Goal: Navigation & Orientation: Find specific page/section

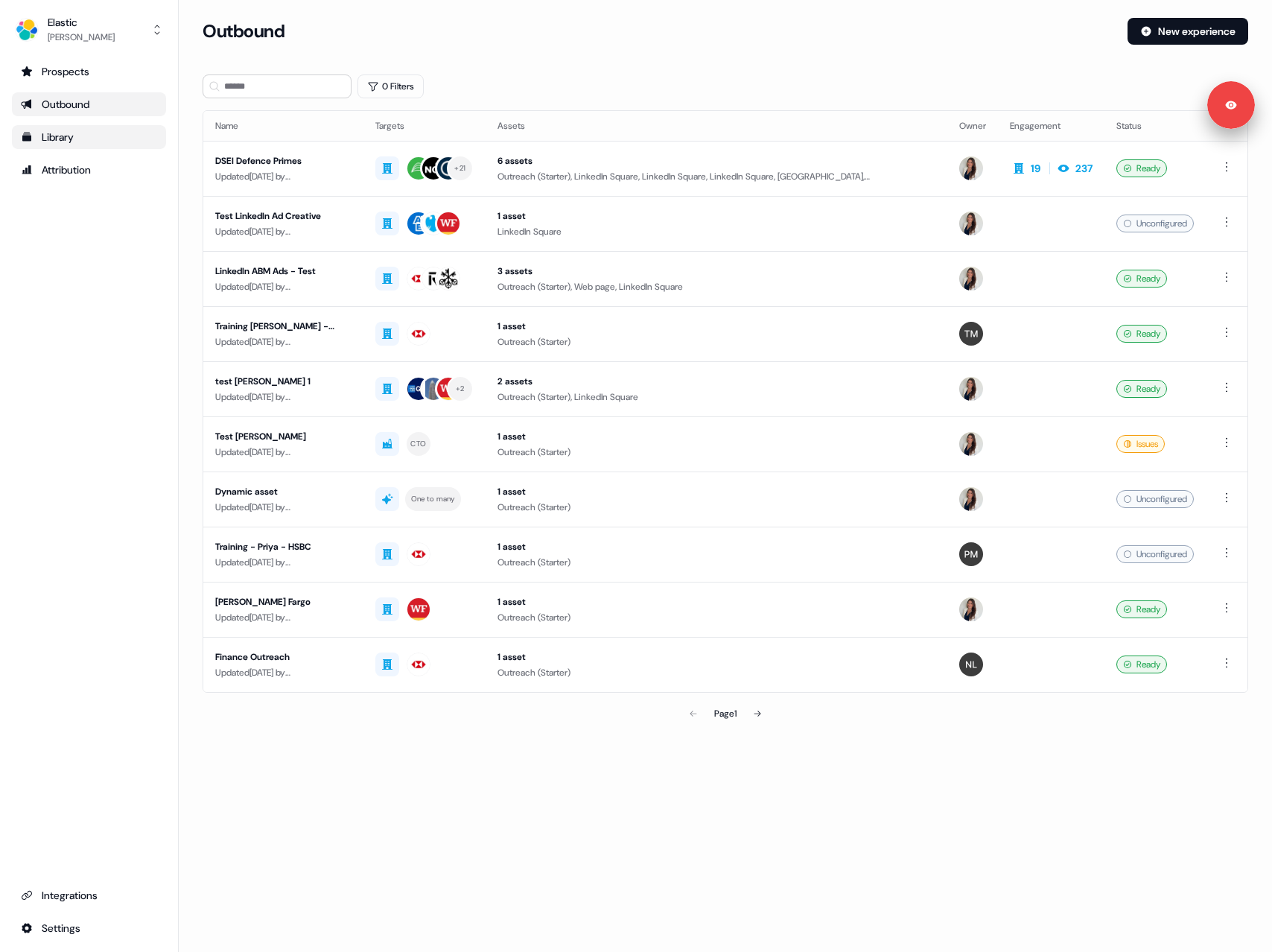
click at [75, 144] on link "Library" at bounding box center [89, 137] width 154 height 24
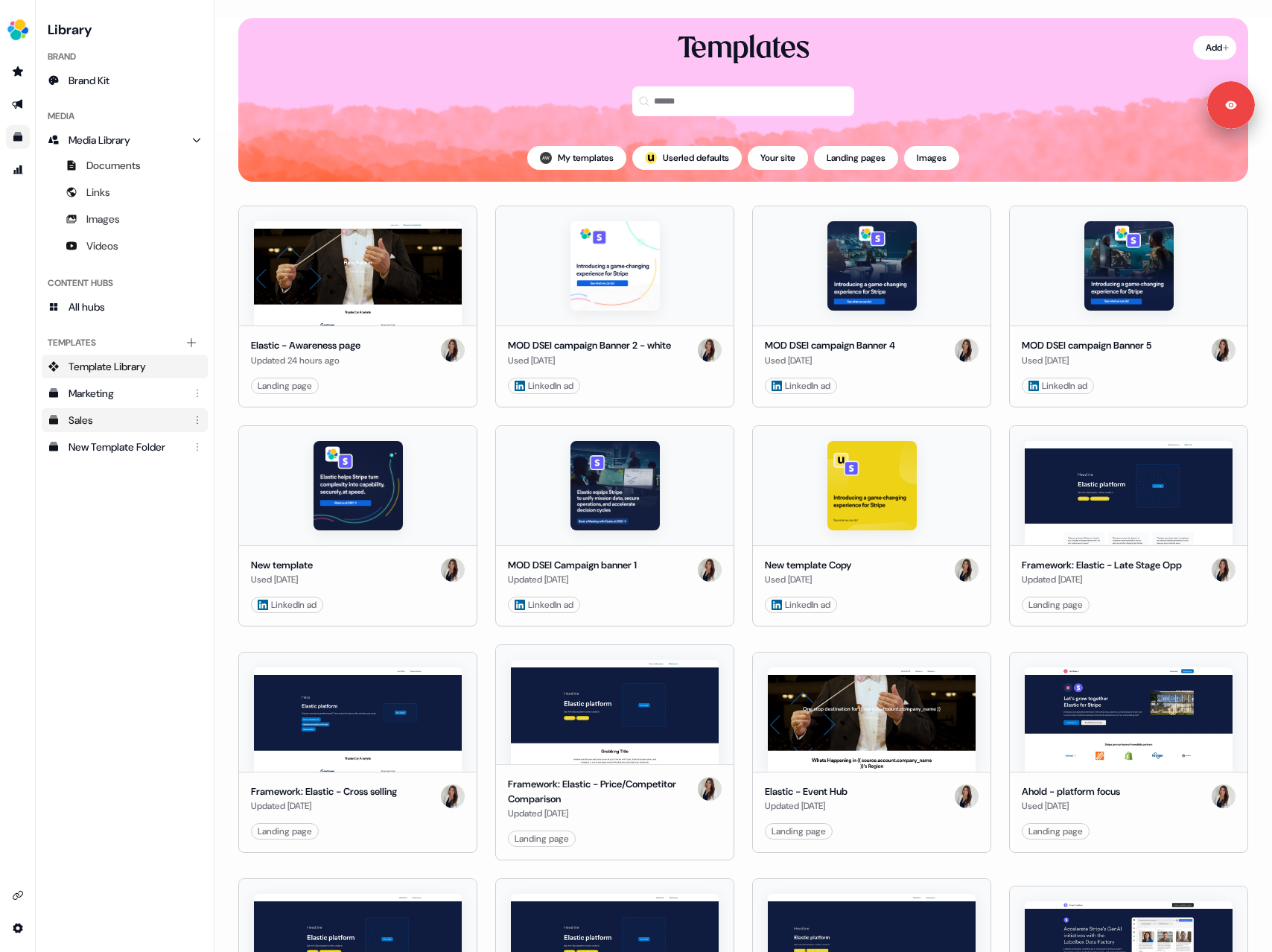
click at [119, 423] on div "Sales" at bounding box center [127, 420] width 116 height 15
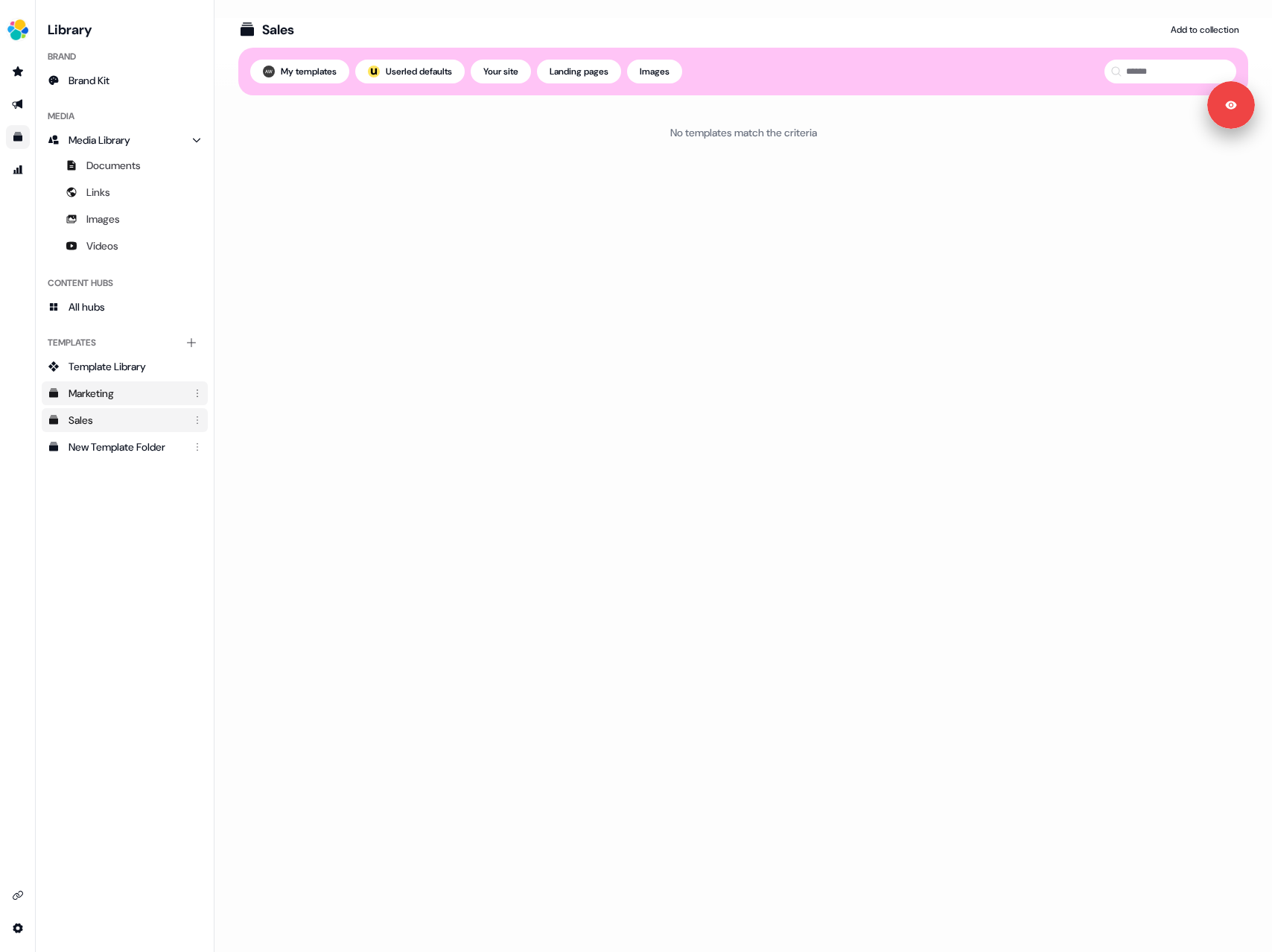
click at [115, 399] on div "Marketing" at bounding box center [127, 393] width 116 height 15
click at [117, 440] on div "New Template Folder" at bounding box center [127, 447] width 116 height 15
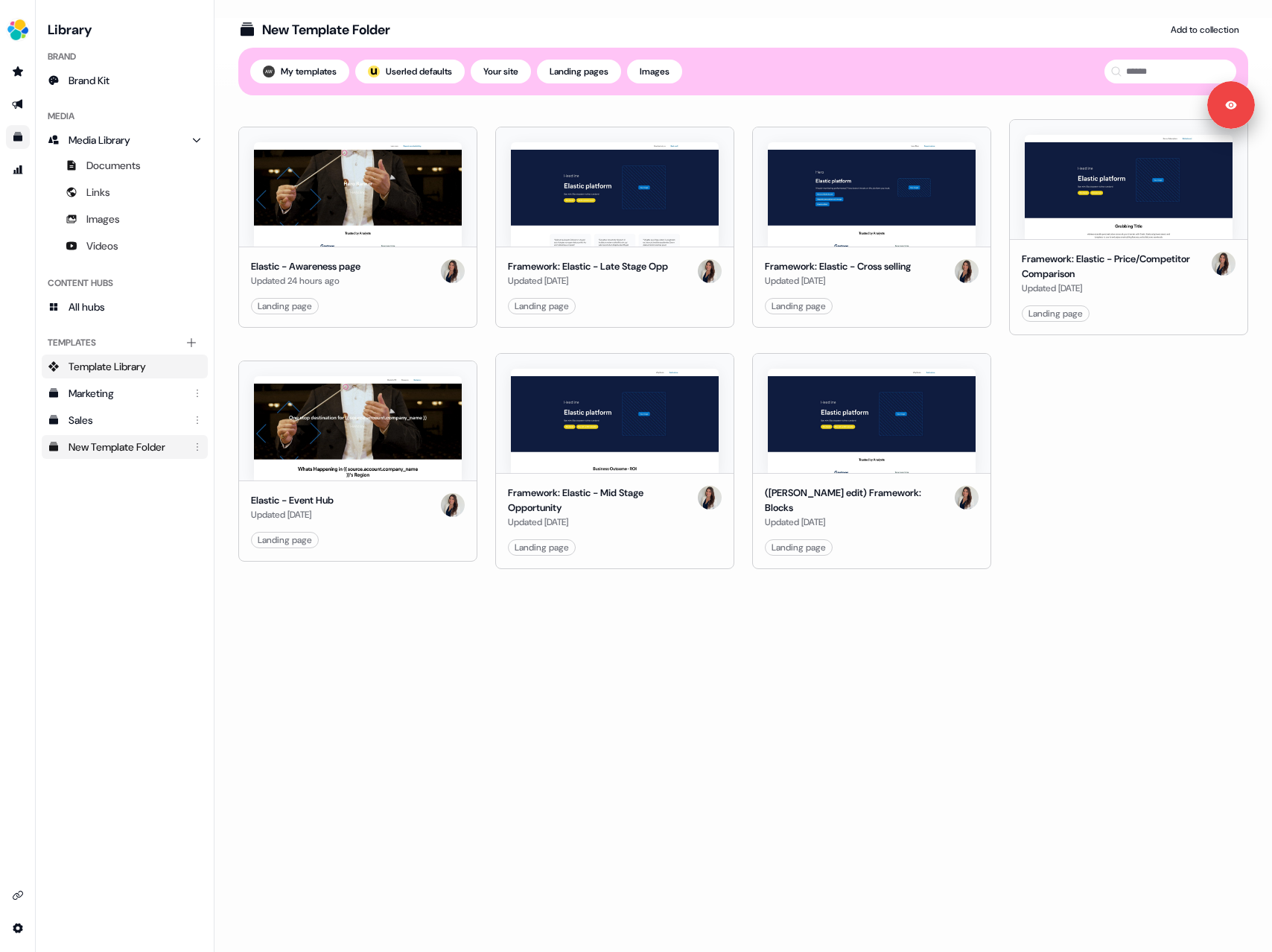
click at [108, 366] on span "Template Library" at bounding box center [108, 367] width 77 height 15
